Goal: Task Accomplishment & Management: Use online tool/utility

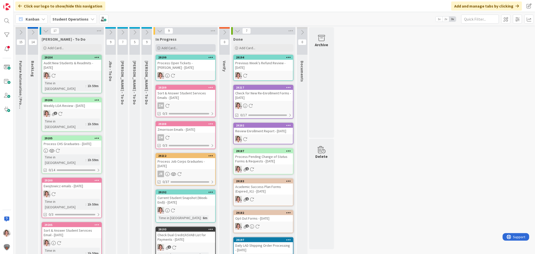
click at [184, 48] on div "Add Card..." at bounding box center [186, 48] width 60 height 8
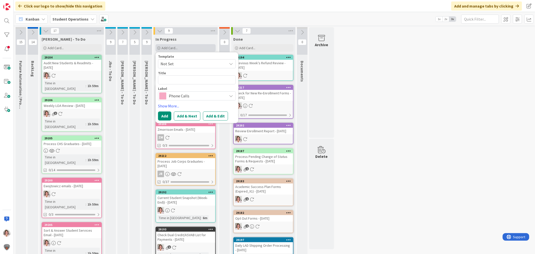
type textarea "x"
type textarea "Y"
type textarea "x"
type textarea "Yv"
type textarea "x"
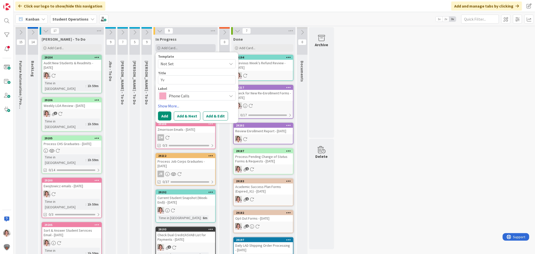
type textarea "Yvo"
type textarea "x"
type textarea "[PERSON_NAME]"
type textarea "x"
type textarea "[PERSON_NAME]"
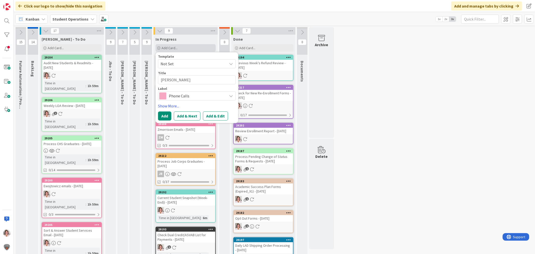
type textarea "x"
type textarea "[PERSON_NAME]"
type textarea "x"
type textarea "[PERSON_NAME]"
type textarea "x"
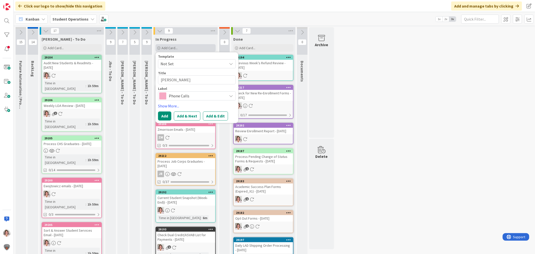
type textarea "[PERSON_NAME] -"
type textarea "x"
type textarea "[PERSON_NAME] -"
type textarea "x"
type textarea "[PERSON_NAME]"
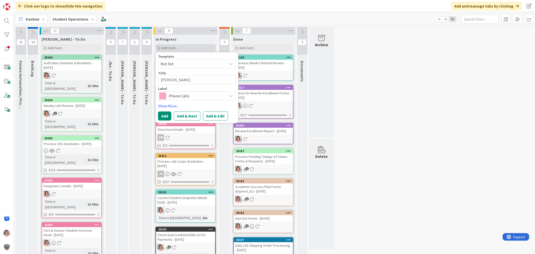
type textarea "x"
type textarea "[PERSON_NAME]"
type textarea "x"
type textarea "[PERSON_NAME]"
type textarea "x"
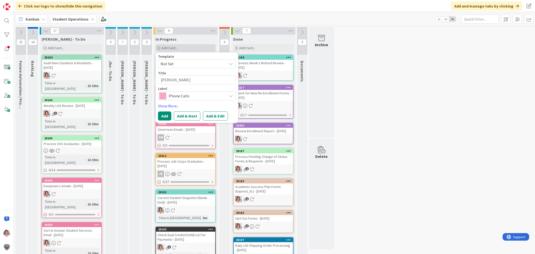
type textarea "[PERSON_NAME]"
type textarea "x"
type textarea "[PERSON_NAME]"
type textarea "x"
type textarea "[PERSON_NAME] C"
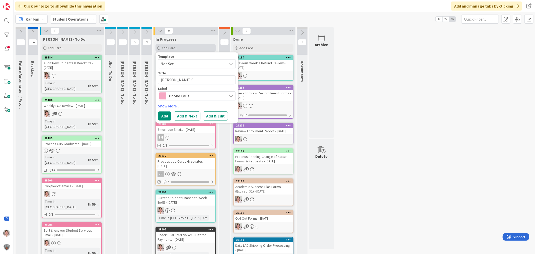
type textarea "x"
type textarea "[PERSON_NAME] Co"
type textarea "x"
type textarea "[PERSON_NAME] Cou"
type textarea "x"
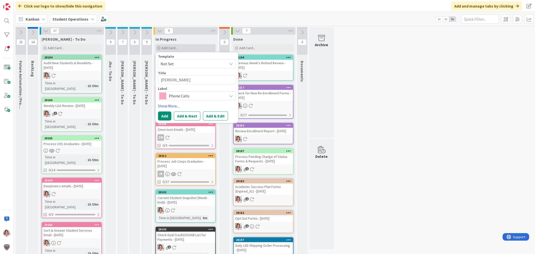
type textarea "[PERSON_NAME] Cours"
type textarea "x"
type textarea "[PERSON_NAME] Course"
type textarea "x"
type textarea "[PERSON_NAME] Courses"
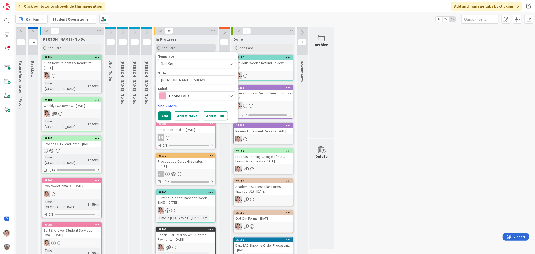
type textarea "x"
type textarea "[PERSON_NAME] Courses"
type textarea "x"
type textarea "[PERSON_NAME] Courses L"
type textarea "x"
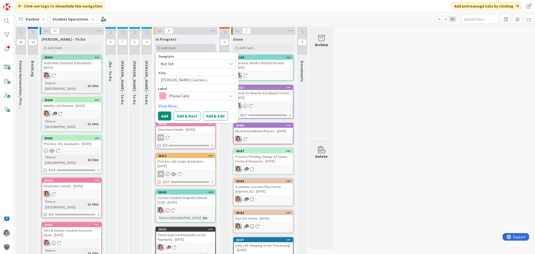
type textarea "[PERSON_NAME] Courses [PERSON_NAME]"
type textarea "x"
type textarea "[PERSON_NAME] Courses Lis"
type textarea "x"
type textarea "[PERSON_NAME] Courses [PERSON_NAME]"
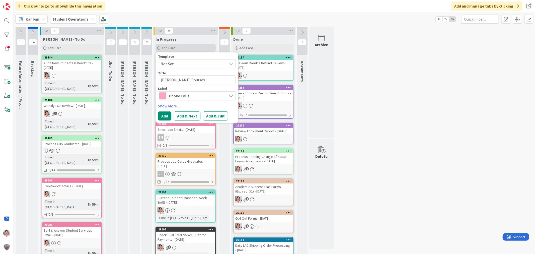
type textarea "x"
type textarea "[PERSON_NAME] Courses L"
type textarea "x"
type textarea "[PERSON_NAME] Courses"
type textarea "x"
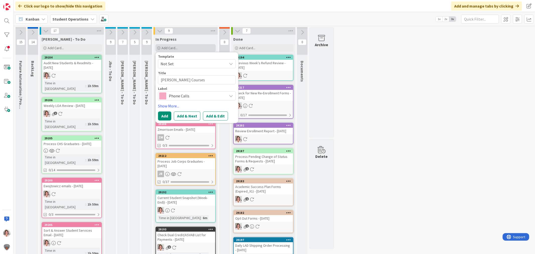
type textarea "[PERSON_NAME] Courses"
type textarea "x"
type textarea "[PERSON_NAME] Courses"
type textarea "x"
type textarea "[PERSON_NAME] Courses"
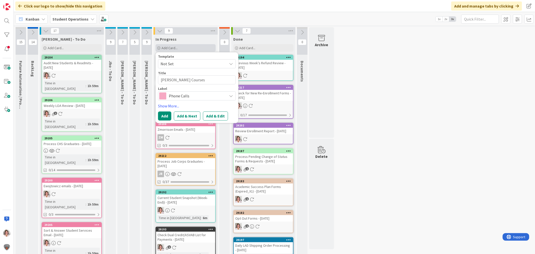
type textarea "x"
type textarea "[PERSON_NAME] Course"
type textarea "x"
type textarea "[PERSON_NAME] Course"
type textarea "x"
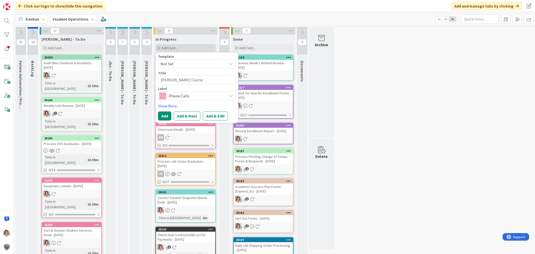
type textarea "[PERSON_NAME] Course L"
type textarea "x"
type textarea "[PERSON_NAME] Course [PERSON_NAME]"
type textarea "x"
type textarea "[PERSON_NAME] Course Lis"
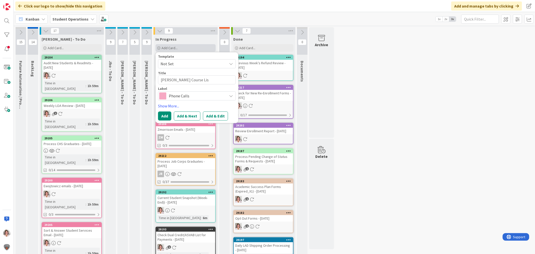
type textarea "x"
type textarea "[PERSON_NAME] Course List"
type textarea "x"
type textarea "[PERSON_NAME] Course List"
type textarea "x"
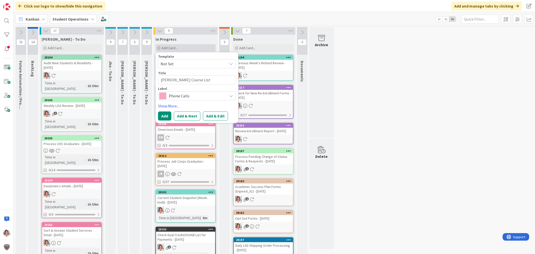
type textarea "[PERSON_NAME] Course List"
type textarea "x"
type textarea "[PERSON_NAME] Course Lis"
type textarea "x"
type textarea "[PERSON_NAME] Course [PERSON_NAME]"
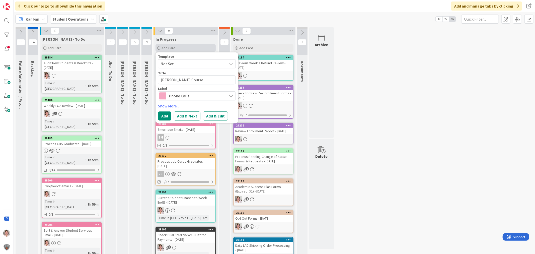
type textarea "x"
type textarea "[PERSON_NAME] Course L"
type textarea "x"
type textarea "[PERSON_NAME] Course"
type textarea "x"
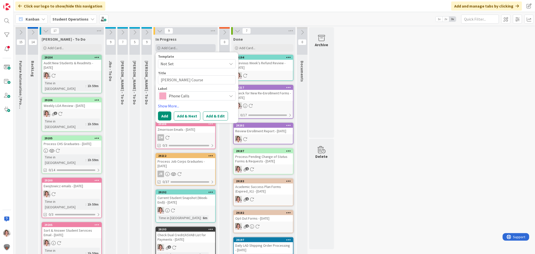
type textarea "[PERSON_NAME] Course"
type textarea "x"
type textarea "[PERSON_NAME] Cours"
type textarea "x"
type textarea "[PERSON_NAME]"
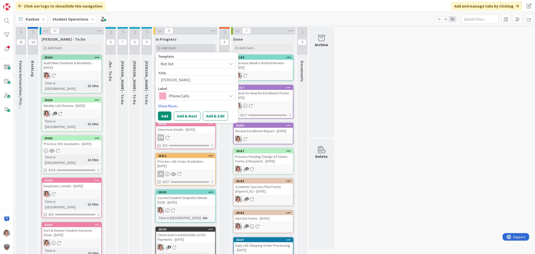
type textarea "x"
type textarea "[PERSON_NAME] Cou"
type textarea "x"
type textarea "[PERSON_NAME] Co"
type textarea "x"
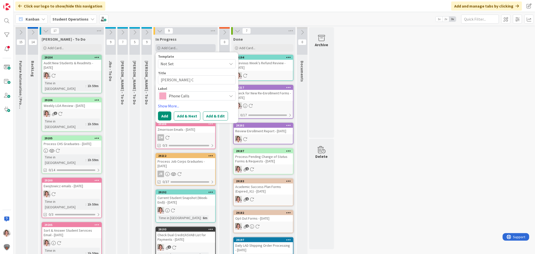
type textarea "[PERSON_NAME]"
type textarea "x"
type textarea "[PERSON_NAME]"
type textarea "x"
type textarea "[PERSON_NAME]"
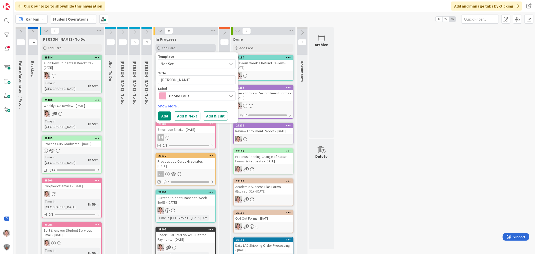
type textarea "x"
type textarea "[PERSON_NAME]"
type textarea "x"
type textarea "[PERSON_NAME] -"
type textarea "x"
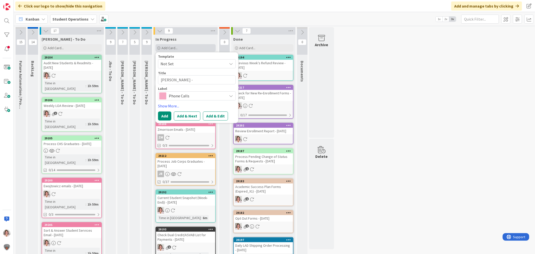
type textarea "[PERSON_NAME]"
type textarea "x"
type textarea "[PERSON_NAME]"
type textarea "x"
type textarea "[PERSON_NAME]"
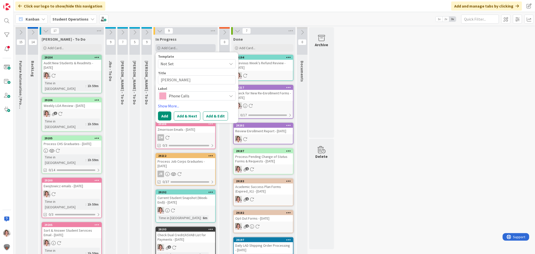
type textarea "x"
type textarea "[PERSON_NAME]"
type textarea "x"
type textarea "[PERSON_NAME]"
type textarea "x"
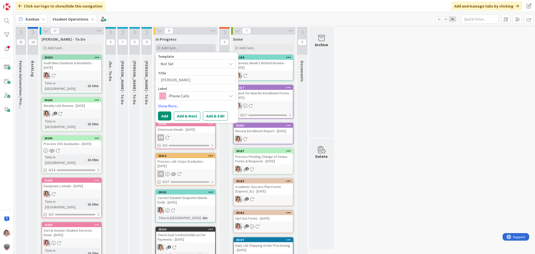
type textarea "[PERSON_NAME] - Custom"
type textarea "x"
type textarea "[PERSON_NAME] - Custom"
type textarea "x"
type textarea "[PERSON_NAME] - Custom C"
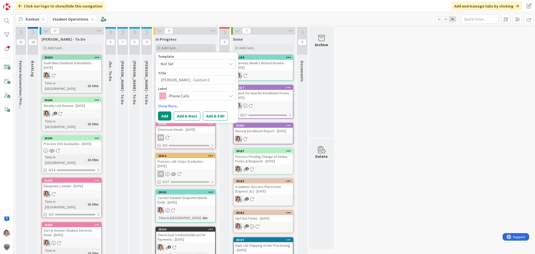
type textarea "x"
type textarea "[PERSON_NAME] - Custom Co"
type textarea "x"
type textarea "[PERSON_NAME] - Custom Cour"
type textarea "x"
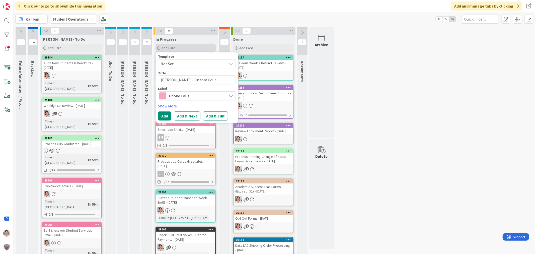
type textarea "[PERSON_NAME] - Custom Cours"
type textarea "x"
type textarea "[PERSON_NAME] - Custom Course"
type textarea "x"
type textarea "[PERSON_NAME] - Custom Course"
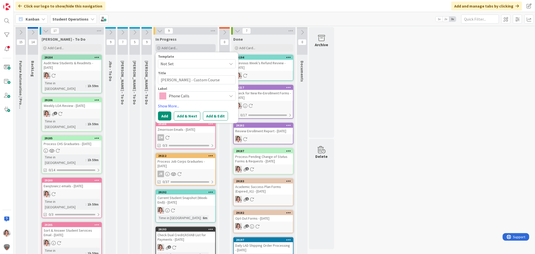
type textarea "x"
type textarea "[PERSON_NAME] - Custom Course S"
type textarea "x"
type textarea "[PERSON_NAME] - Custom Course"
type textarea "x"
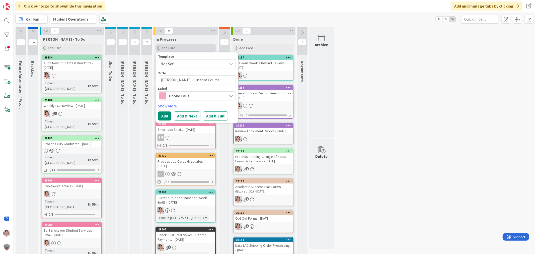
type textarea "[PERSON_NAME] - Custom Course L"
type textarea "x"
type textarea "[PERSON_NAME] - Custom Course Li"
type textarea "x"
type textarea "[PERSON_NAME] - Custom Course Lis"
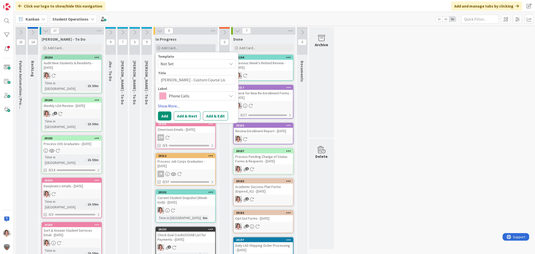
type textarea "x"
type textarea "[PERSON_NAME] - Custom Course List"
type textarea "x"
type textarea "[PERSON_NAME] - Custom Course List"
type textarea "x"
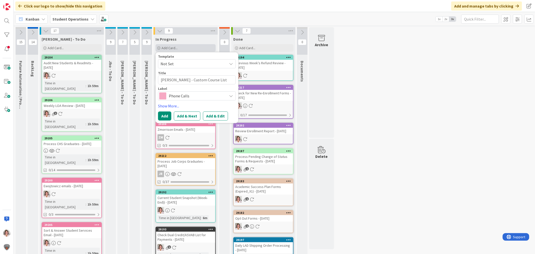
type textarea "[PERSON_NAME] - Custom Course List ("
type textarea "x"
type textarea "[PERSON_NAME] - Custom Course List (D"
type textarea "x"
type textarea "[PERSON_NAME] - Custom Course List (Do"
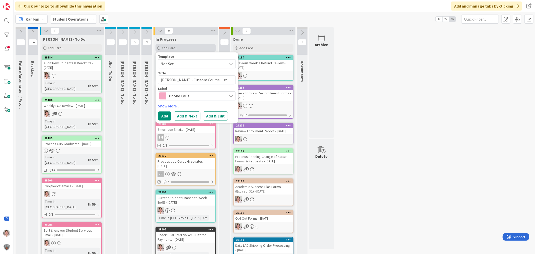
type textarea "x"
type textarea "[PERSON_NAME] - Custom Course List (Doh"
type textarea "x"
type textarea "[PERSON_NAME] - Custom Course List ([PERSON_NAME]"
type textarea "x"
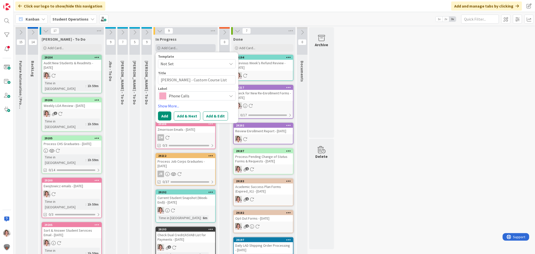
type textarea "[PERSON_NAME] - Custom Course List ([PERSON_NAME])"
type textarea "x"
type textarea "[PERSON_NAME] - Custom Course List ([PERSON_NAME])"
type textarea "x"
type textarea "[PERSON_NAME] - Custom Course List ([PERSON_NAME]) C"
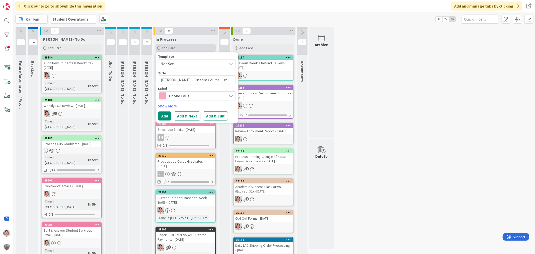
type textarea "x"
type textarea "[PERSON_NAME] - Custom Course List ([PERSON_NAME]) Cl"
type textarea "x"
type textarea "[PERSON_NAME] - Custom Course List ([PERSON_NAME]) Cle"
type textarea "x"
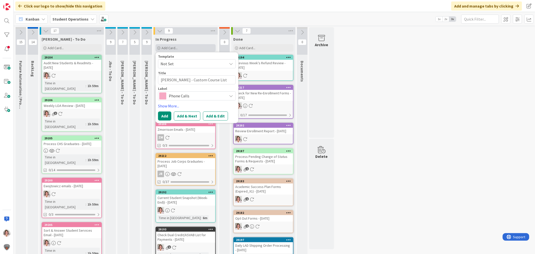
type textarea "[PERSON_NAME] - Custom Course List ([PERSON_NAME]) Clea"
type textarea "x"
type textarea "[PERSON_NAME] - Custom Course List ([PERSON_NAME]) Clean"
type textarea "x"
type textarea "[PERSON_NAME] - Custom Course List ([PERSON_NAME]) Cleanu"
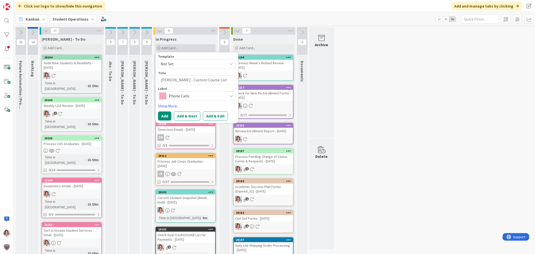
type textarea "x"
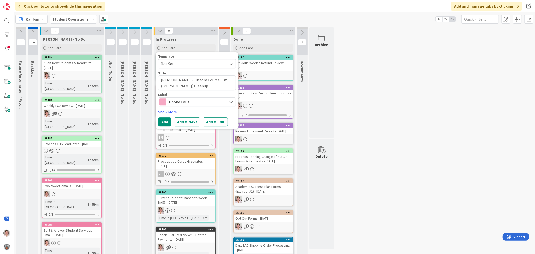
type textarea "[PERSON_NAME] - Custom Course List ([PERSON_NAME]) Cleanup"
click at [190, 101] on span "Phone Calls" at bounding box center [197, 101] width 56 height 7
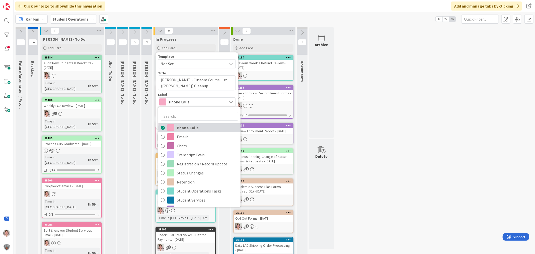
click at [200, 128] on span "Phone Calls" at bounding box center [207, 128] width 61 height 8
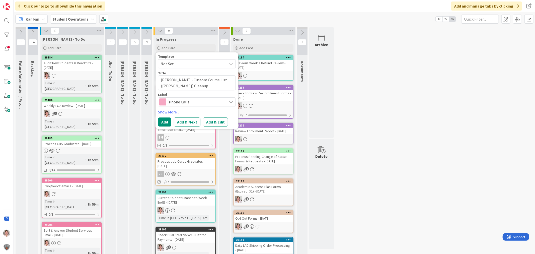
click at [210, 102] on span "Phone Calls" at bounding box center [197, 101] width 56 height 7
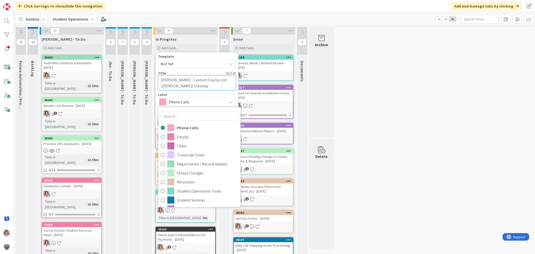
drag, startPoint x: 179, startPoint y: 87, endPoint x: 147, endPoint y: 78, distance: 34.1
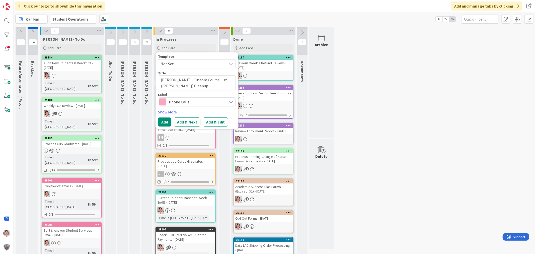
click at [200, 62] on span "Not Set" at bounding box center [192, 63] width 63 height 7
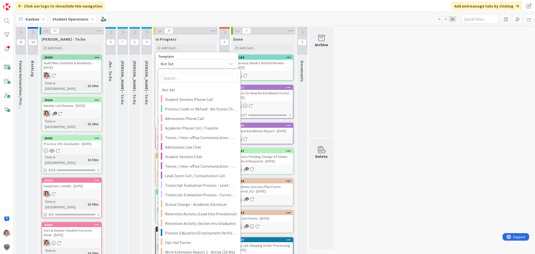
click at [200, 63] on span "Not Set" at bounding box center [192, 63] width 63 height 7
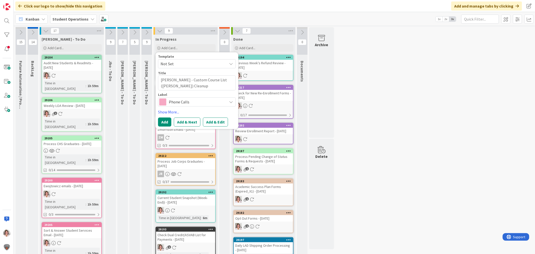
click at [200, 63] on span "Not Set" at bounding box center [192, 63] width 63 height 7
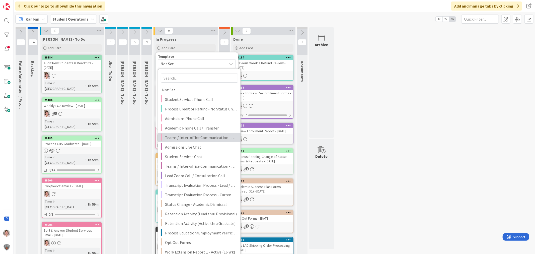
click at [192, 137] on span "Teams / Inter-office Communication - Call" at bounding box center [201, 137] width 72 height 7
type textarea "x"
type textarea "Teams / Inter-office Communication - Call"
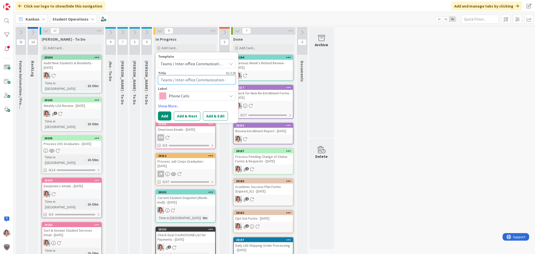
click at [232, 79] on textarea "Teams / Inter-office Communication - Call" at bounding box center [197, 79] width 78 height 9
type textarea "x"
type textarea "Teams / Inter-office Communication - Call"
type textarea "x"
type textarea "Teams / Inter-office Communication - Call -"
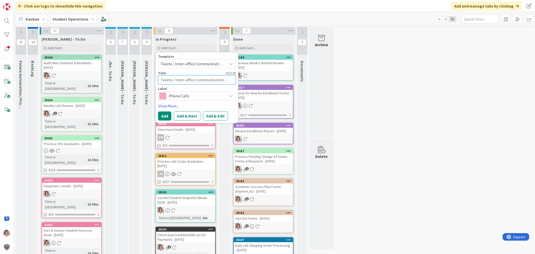
type textarea "x"
type textarea "Teams / Inter-office Communication - Call -"
paste textarea "[PERSON_NAME] - Custom Course List ([PERSON_NAME]) Cleanup"
type textarea "x"
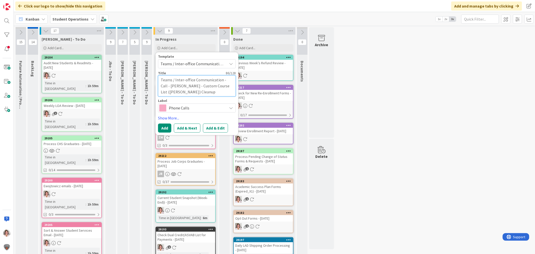
type textarea "Teams / Inter-office Communication - Call - [PERSON_NAME] - Custom Course List …"
click at [191, 110] on span "Phone Calls" at bounding box center [197, 107] width 56 height 7
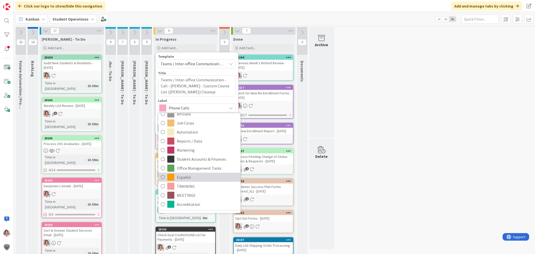
scroll to position [137, 0]
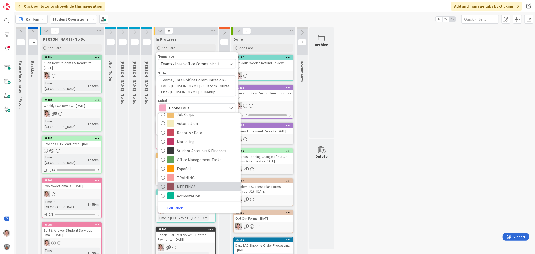
click at [184, 184] on span "MEETINGS" at bounding box center [207, 187] width 61 height 8
type textarea "x"
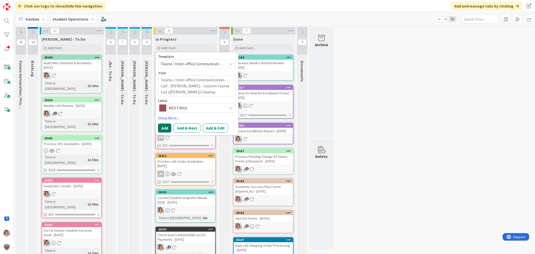
click at [162, 125] on button "Add" at bounding box center [164, 127] width 13 height 9
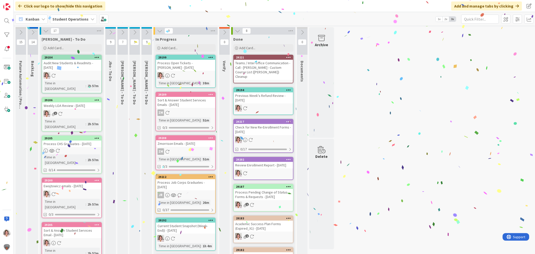
click at [274, 65] on div "Teams / Inter-office Communication - Call - [PERSON_NAME] - Custom Course List …" at bounding box center [263, 70] width 59 height 20
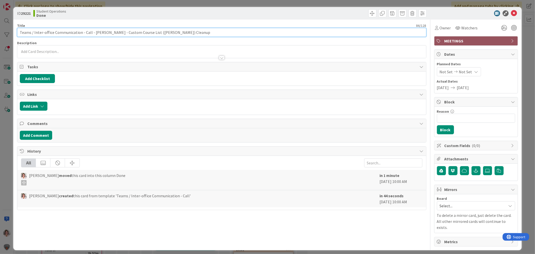
click at [184, 29] on input "Teams / Inter-office Communication - Call - [PERSON_NAME] - Custom Course List …" at bounding box center [221, 32] width 409 height 9
click at [167, 31] on input "Teams / Inter-office Communication - Call - [PERSON_NAME] - Custom Course List …" at bounding box center [221, 32] width 409 height 9
type input "Teams / Inter-office Communication - Call - [PERSON_NAME] - Custom Course List …"
click at [445, 28] on span "Owner" at bounding box center [445, 28] width 11 height 6
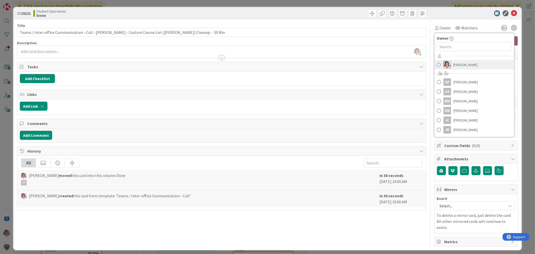
click at [470, 66] on span "[PERSON_NAME]" at bounding box center [466, 65] width 24 height 8
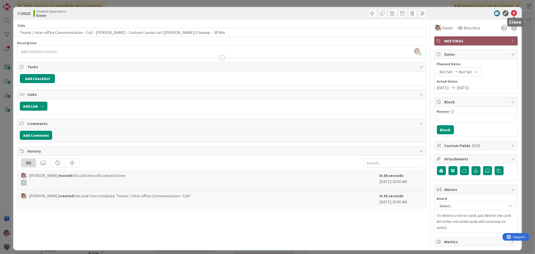
click at [515, 12] on icon at bounding box center [514, 13] width 6 height 6
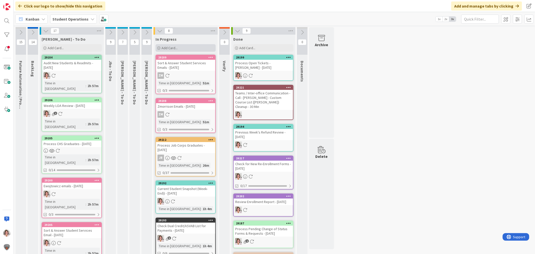
click at [168, 47] on span "Add Card..." at bounding box center [170, 48] width 16 height 5
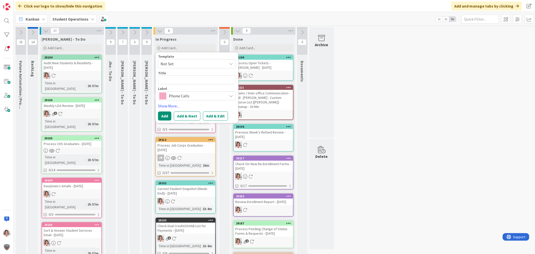
click at [168, 63] on span "Not Set" at bounding box center [192, 63] width 63 height 7
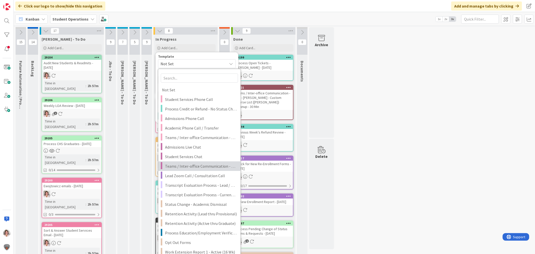
click at [186, 168] on span "Teams / Inter-office Communication - Chat" at bounding box center [201, 166] width 72 height 7
type textarea "x"
type textarea "Teams / Inter-office Communication - Chat"
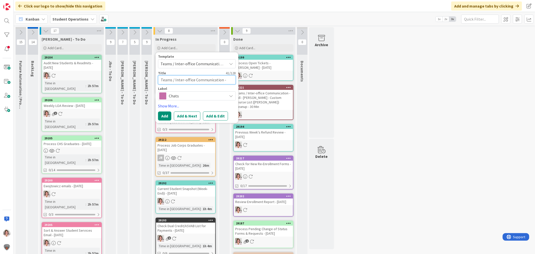
click at [234, 80] on textarea "Teams / Inter-office Communication - Chat" at bounding box center [197, 79] width 78 height 9
type textarea "x"
type textarea "Teams / Inter-office Communication - Chat"
type textarea "x"
type textarea "Teams / Inter-office Communication - Chat -"
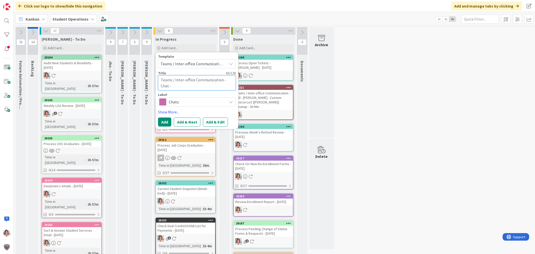
type textarea "x"
type textarea "Teams / Inter-office Communication - Chat -"
type textarea "x"
type textarea "Teams / Inter-office Communication - Chat - M"
type textarea "x"
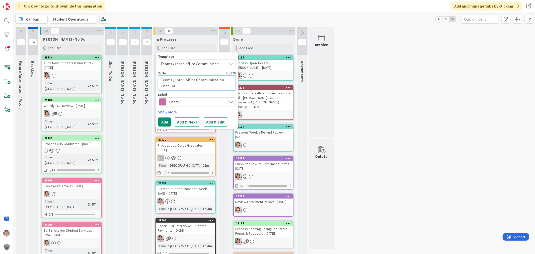
type textarea "Teams / Inter-office Communication - Chat - Me"
type textarea "x"
type textarea "Teams / Inter-office Communication - Chat - [GEOGRAPHIC_DATA]"
type textarea "x"
type textarea "Teams / Inter-office Communication - Chat - Meli"
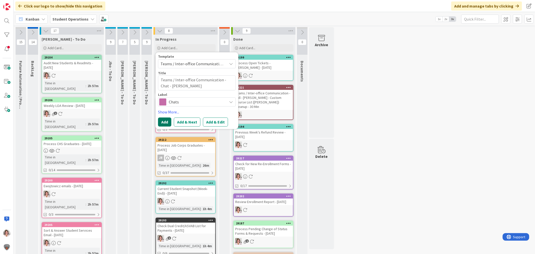
click at [167, 123] on button "Add" at bounding box center [164, 121] width 13 height 9
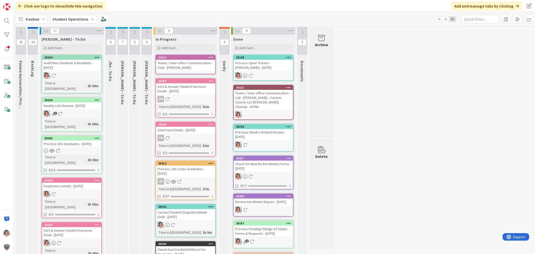
click at [211, 57] on icon at bounding box center [211, 57] width 5 height 4
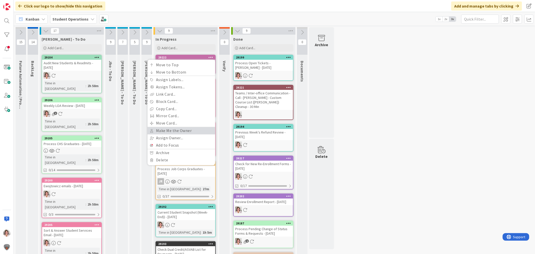
click at [176, 131] on link "Make Me the Owner" at bounding box center [182, 130] width 68 height 7
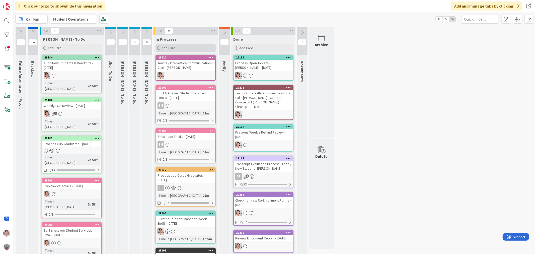
click at [180, 47] on div "Add Card..." at bounding box center [186, 48] width 60 height 8
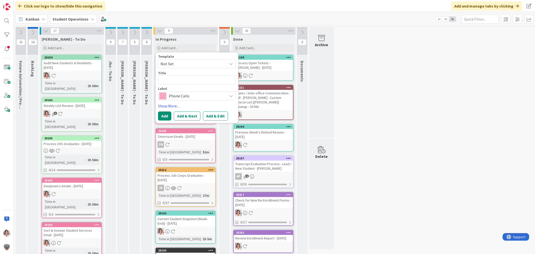
click at [187, 96] on span "Phone Calls" at bounding box center [197, 95] width 56 height 7
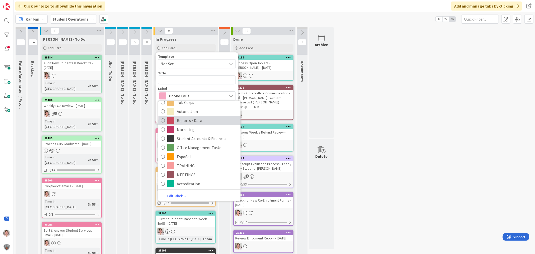
click at [208, 120] on span "Reports / Data" at bounding box center [207, 121] width 61 height 8
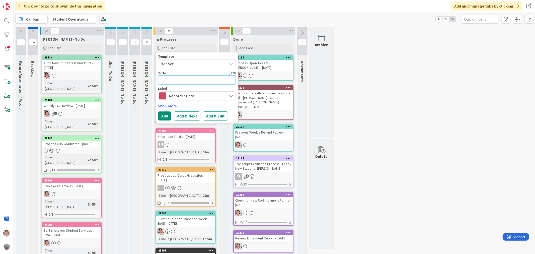
click at [188, 82] on textarea at bounding box center [197, 79] width 78 height 9
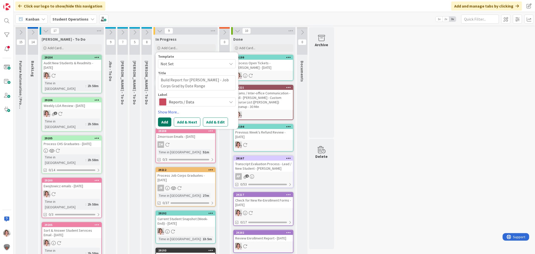
click at [166, 119] on button "Add" at bounding box center [164, 121] width 13 height 9
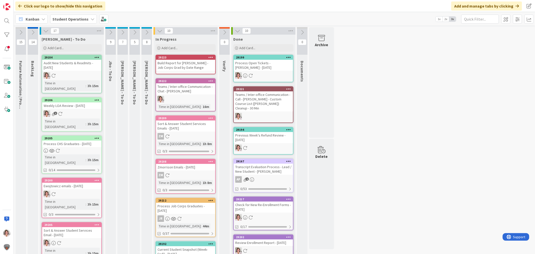
click at [211, 58] on icon at bounding box center [211, 57] width 5 height 4
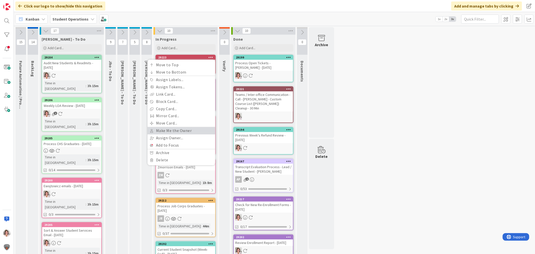
click at [183, 133] on link "Make Me the Owner" at bounding box center [182, 130] width 68 height 7
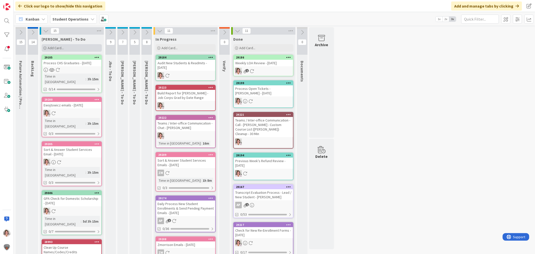
click at [49, 48] on span "Add Card..." at bounding box center [56, 48] width 16 height 5
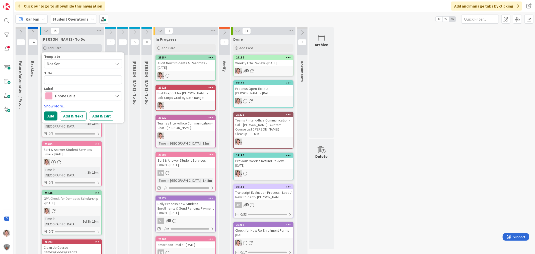
click at [49, 48] on span "Add Card..." at bounding box center [56, 48] width 16 height 5
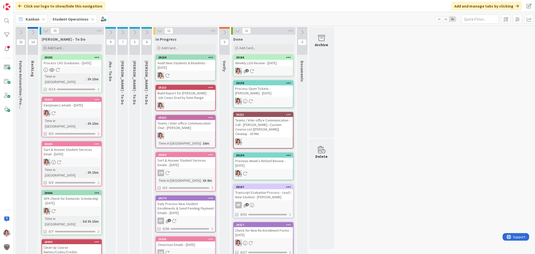
click at [55, 49] on span "Add Card..." at bounding box center [56, 48] width 16 height 5
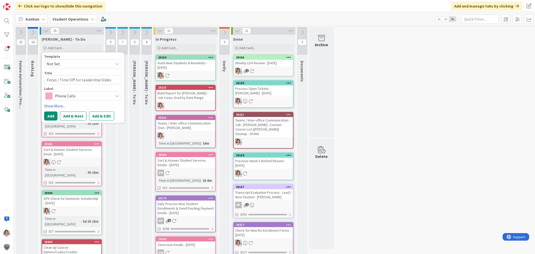
click at [71, 96] on span "Phone Calls" at bounding box center [83, 95] width 56 height 7
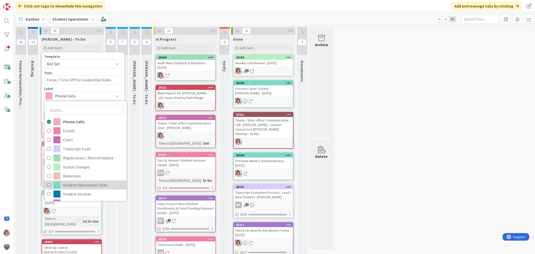
click at [66, 185] on span "Student Operations Tasks" at bounding box center [93, 185] width 61 height 8
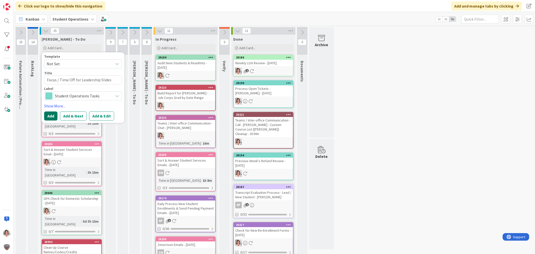
click at [51, 115] on button "Add" at bounding box center [50, 115] width 13 height 9
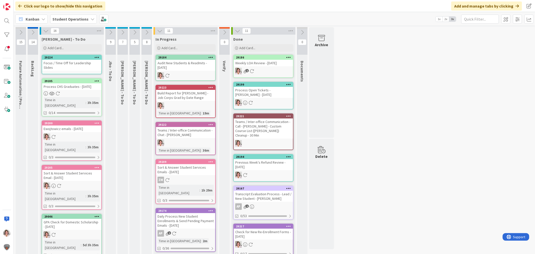
click at [96, 57] on icon at bounding box center [97, 57] width 5 height 4
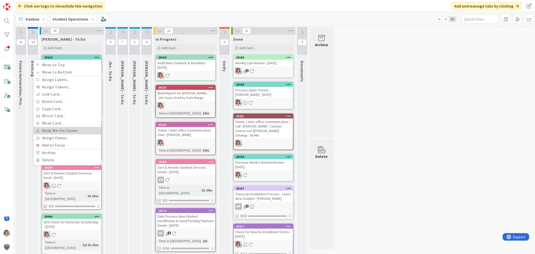
click at [52, 131] on link "Make Me the Owner" at bounding box center [68, 130] width 68 height 7
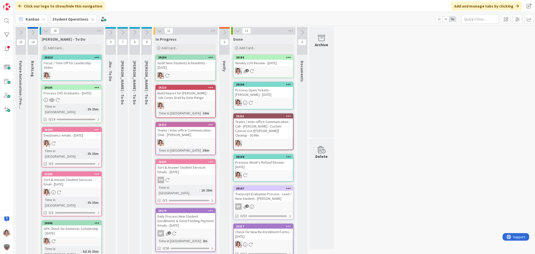
click at [201, 64] on div "Audit New Students & Readmits - [DATE]" at bounding box center [185, 65] width 59 height 11
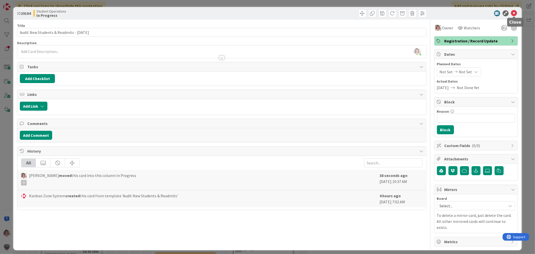
click at [516, 13] on icon at bounding box center [514, 13] width 6 height 6
